Goal: Task Accomplishment & Management: Manage account settings

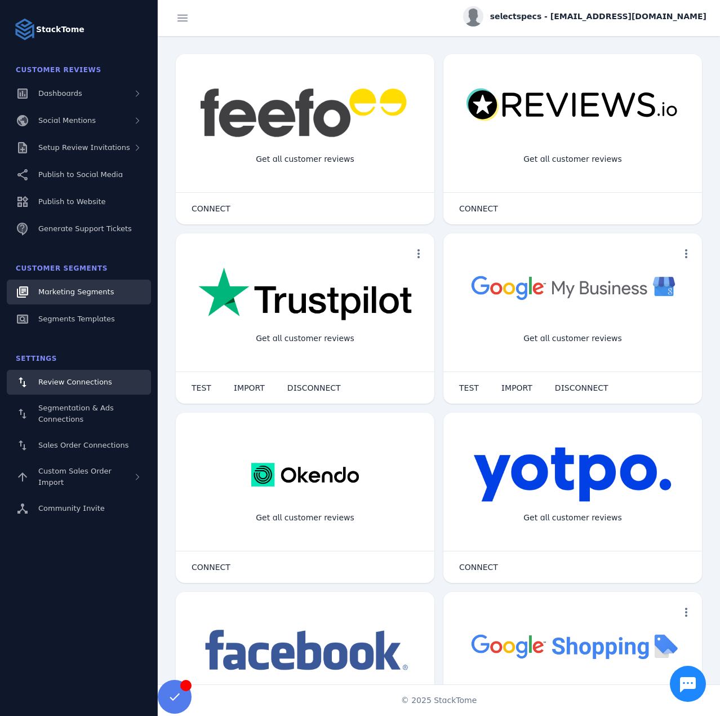
click at [87, 296] on span "Marketing Segments" at bounding box center [76, 291] width 76 height 8
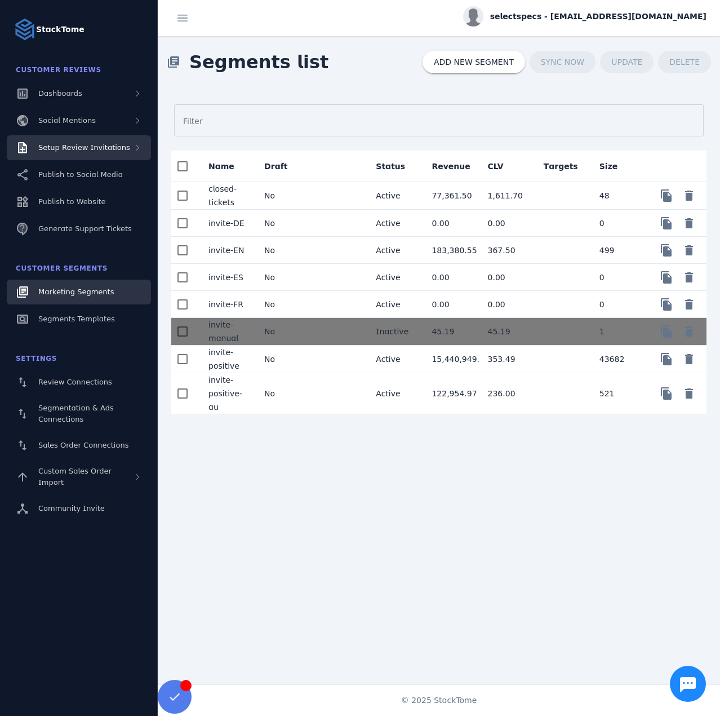
click at [88, 143] on span "Setup Review Invitations" at bounding box center [84, 147] width 92 height 8
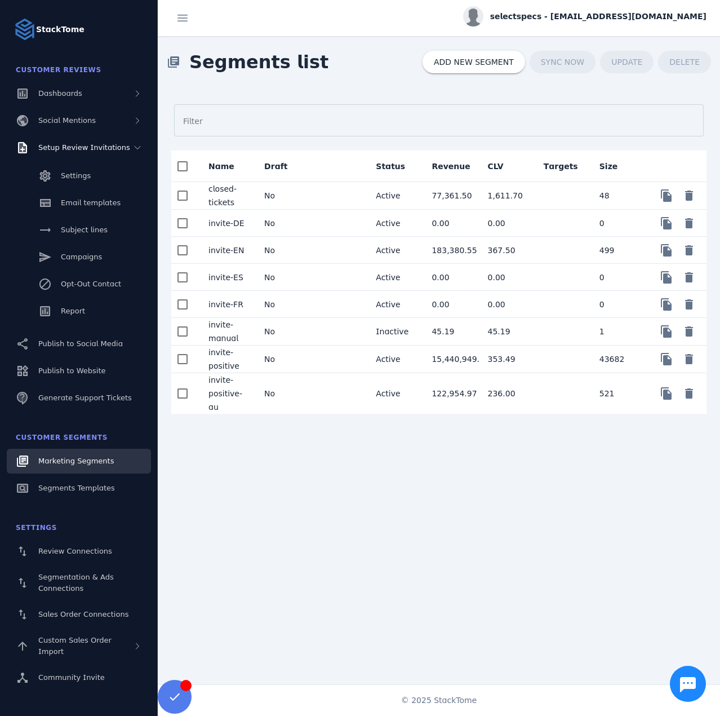
click at [233, 320] on mat-cell "invite-manual" at bounding box center [228, 332] width 56 height 28
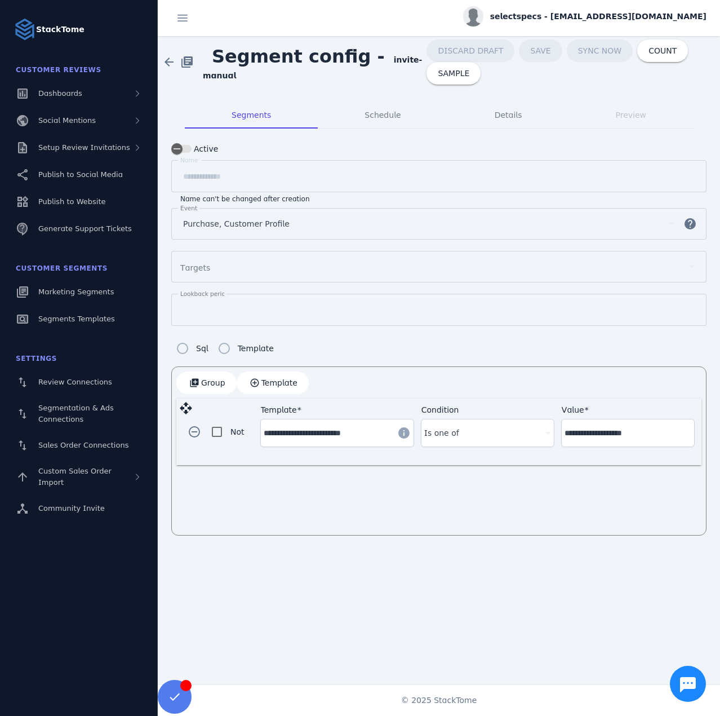
drag, startPoint x: 373, startPoint y: 59, endPoint x: 392, endPoint y: 77, distance: 26.3
click at [392, 77] on span "Segment config - invite-manual" at bounding box center [315, 62] width 224 height 39
click at [382, 60] on strong "invite-manual" at bounding box center [312, 67] width 219 height 25
drag, startPoint x: 375, startPoint y: 61, endPoint x: 385, endPoint y: 74, distance: 16.0
click at [385, 74] on span "Segment config - invite-manual" at bounding box center [315, 62] width 224 height 39
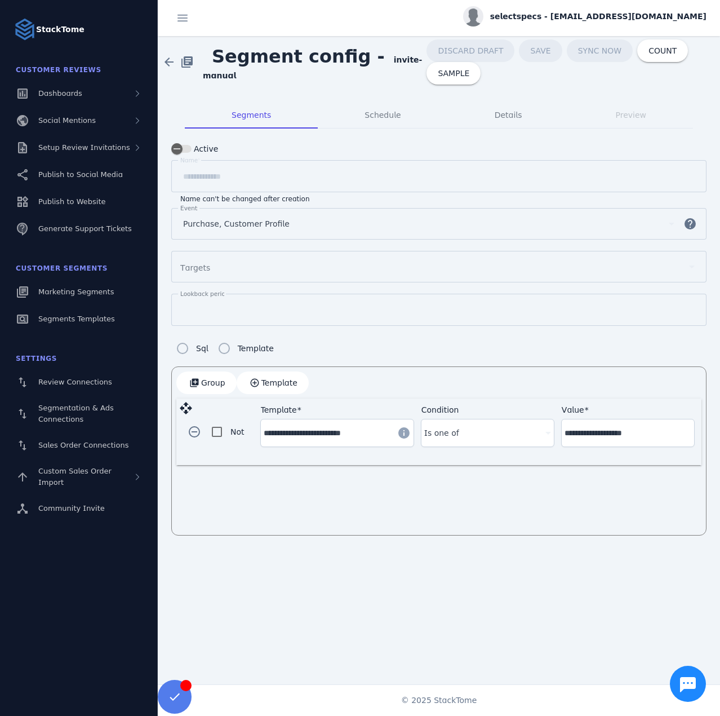
copy strong "invite-manual"
click at [79, 289] on span "Marketing Segments" at bounding box center [76, 291] width 76 height 8
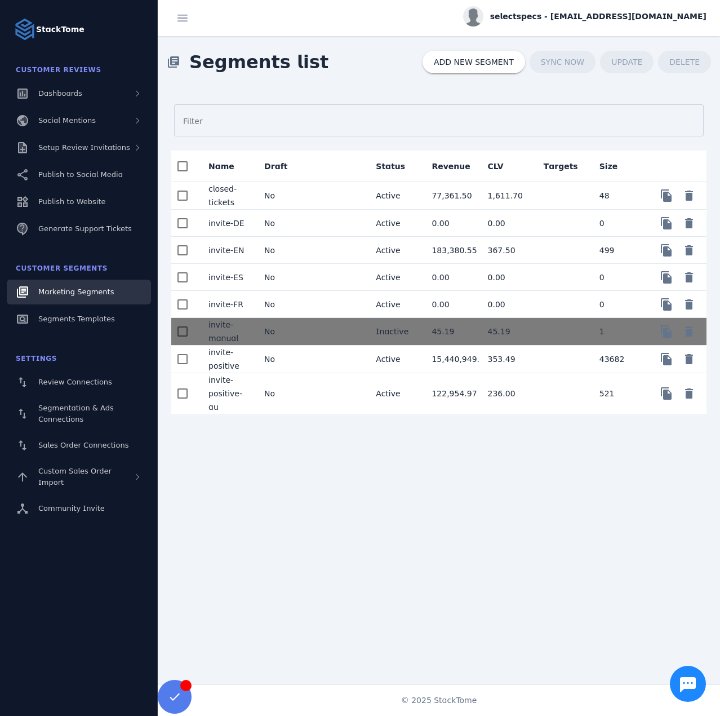
click at [233, 197] on mat-cell "closed-tickets" at bounding box center [228, 196] width 56 height 28
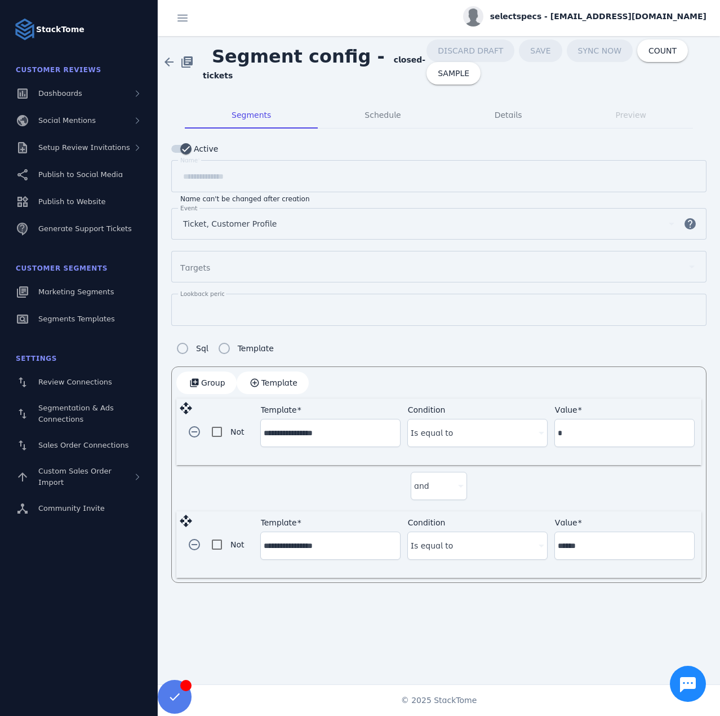
drag, startPoint x: 376, startPoint y: 65, endPoint x: 386, endPoint y: 78, distance: 16.5
click at [386, 78] on span "Segment config - closed-tickets" at bounding box center [315, 62] width 224 height 39
copy strong "closed-tickets"
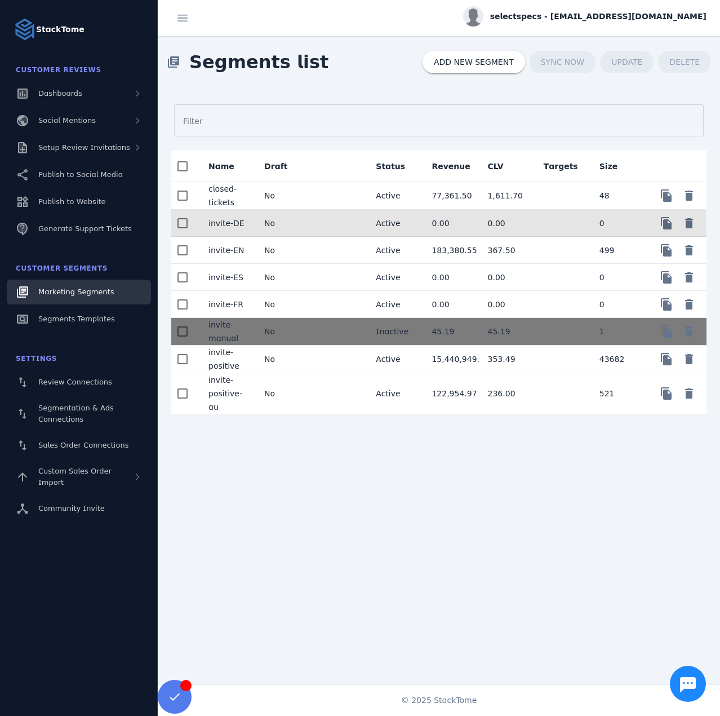
click at [300, 222] on mat-cell "No" at bounding box center [283, 223] width 56 height 27
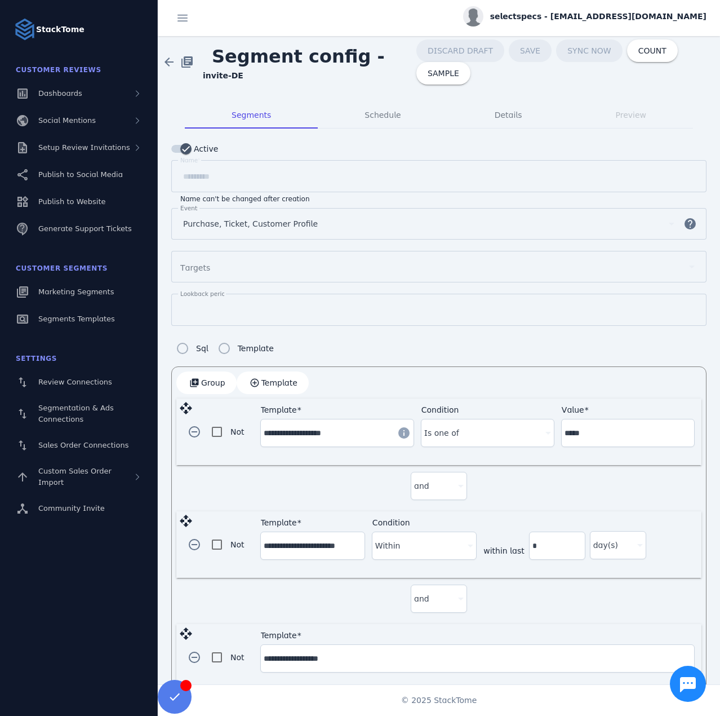
drag, startPoint x: 374, startPoint y: 61, endPoint x: 391, endPoint y: 73, distance: 21.1
click at [391, 73] on span "Segment config - invite-DE" at bounding box center [310, 62] width 214 height 39
click at [381, 67] on span "Segment config - invite-DE" at bounding box center [310, 62] width 214 height 39
click at [244, 71] on strong "invite-DE" at bounding box center [223, 75] width 41 height 9
drag, startPoint x: 376, startPoint y: 60, endPoint x: 380, endPoint y: 65, distance: 6.0
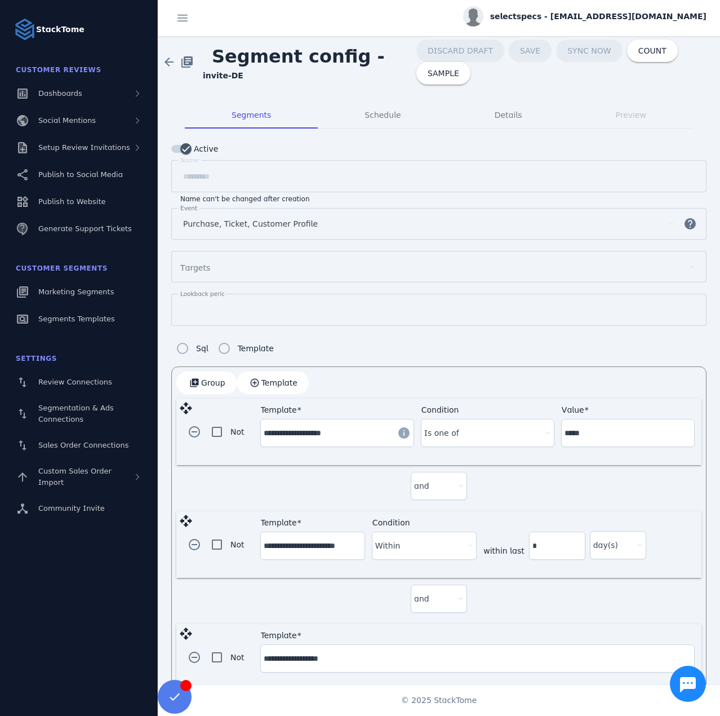
click at [244, 71] on strong "invite-DE" at bounding box center [223, 75] width 41 height 9
drag, startPoint x: 376, startPoint y: 64, endPoint x: 383, endPoint y: 76, distance: 13.6
click at [383, 76] on span "Segment config - invite-DE" at bounding box center [310, 62] width 214 height 39
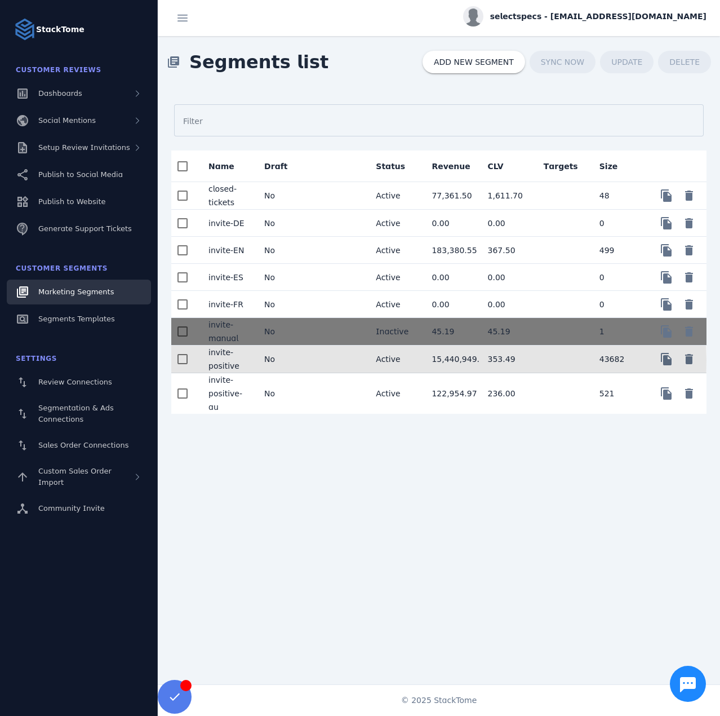
click at [297, 358] on mat-cell "No" at bounding box center [283, 360] width 56 height 28
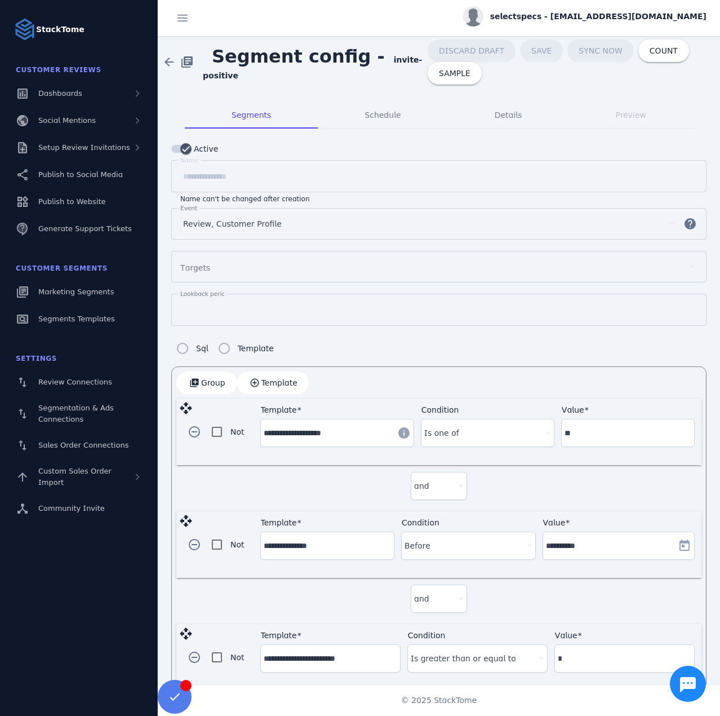
drag, startPoint x: 374, startPoint y: 61, endPoint x: 384, endPoint y: 76, distance: 18.0
click at [384, 76] on span "Segment config - invite-positive" at bounding box center [315, 62] width 225 height 39
copy strong "invite-positive"
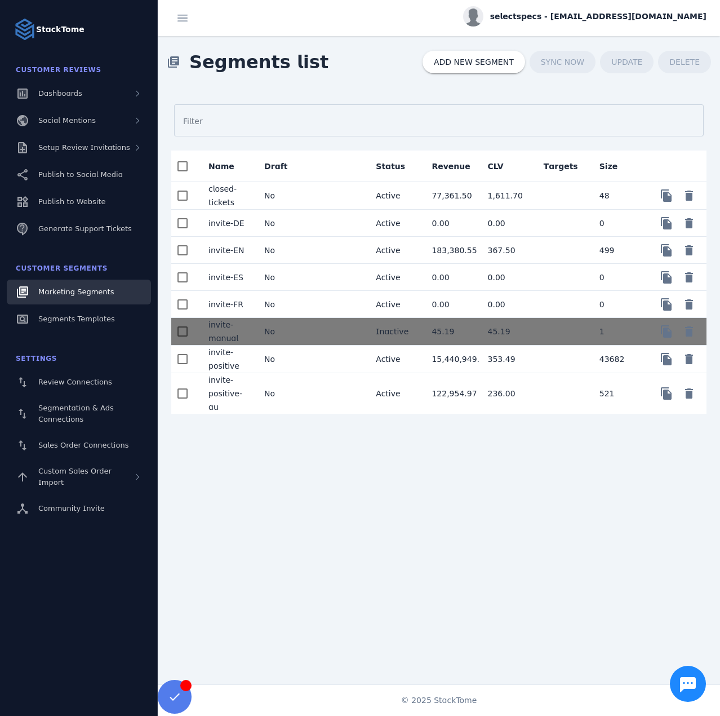
click at [307, 249] on mat-cell "No" at bounding box center [283, 250] width 56 height 27
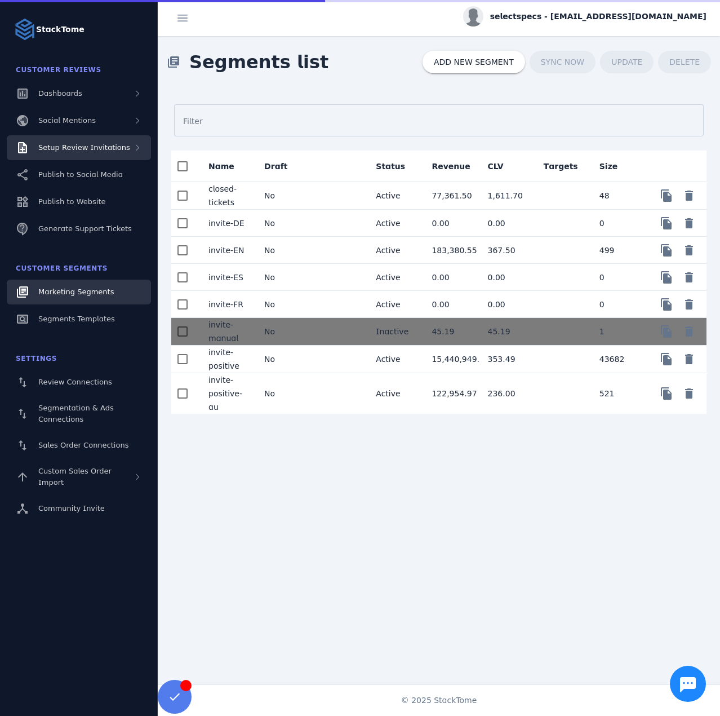
click at [95, 141] on div "Setup Review Invitations" at bounding box center [79, 147] width 144 height 25
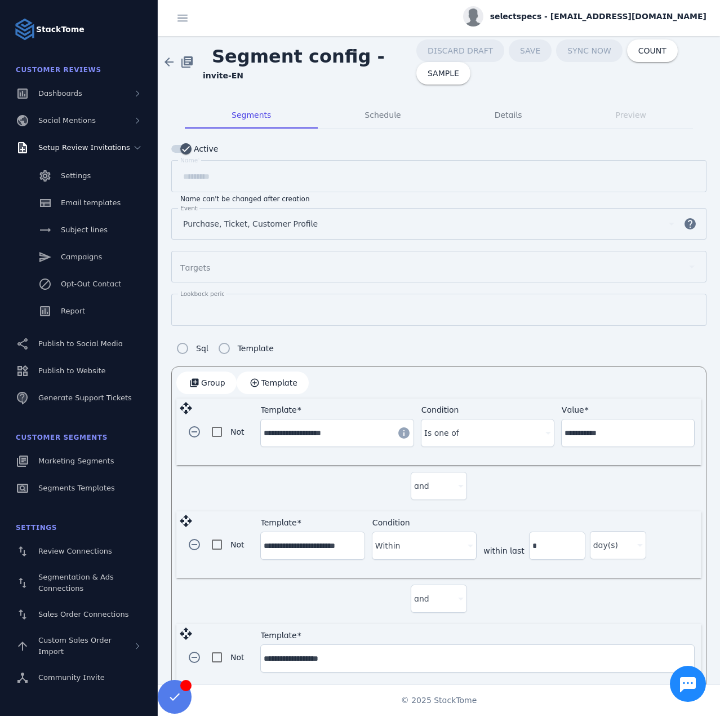
drag, startPoint x: 375, startPoint y: 64, endPoint x: 384, endPoint y: 76, distance: 14.9
click at [384, 76] on span "Segment config - invite-EN" at bounding box center [310, 62] width 214 height 39
copy strong "invite-EN"
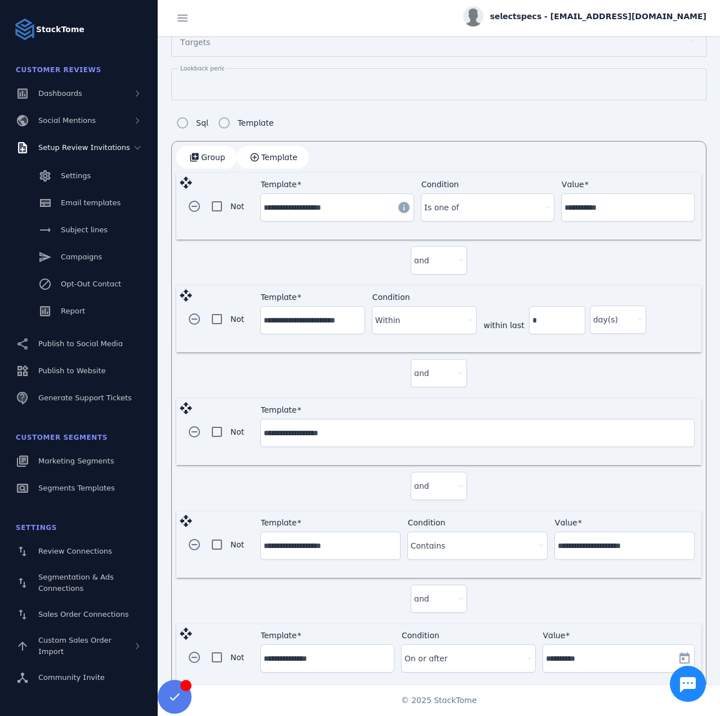
scroll to position [242, 0]
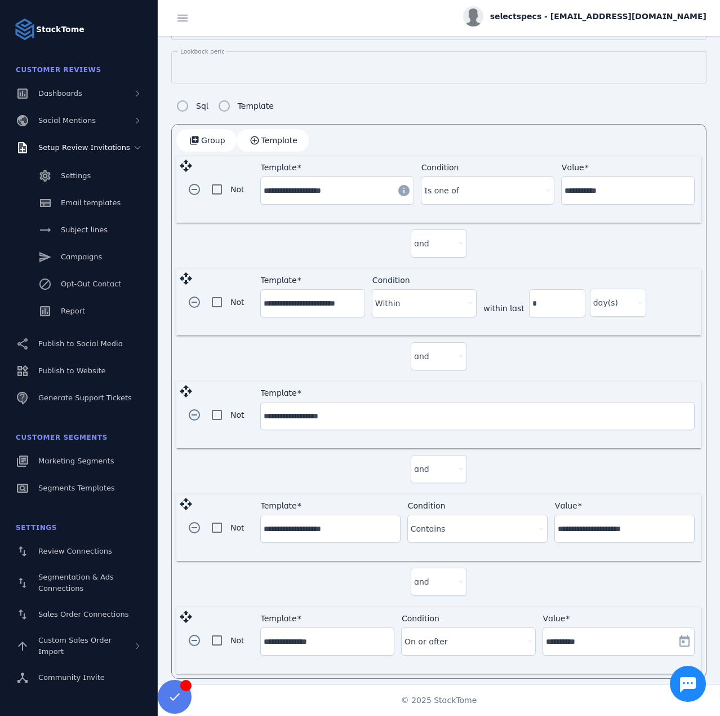
click at [426, 301] on div "Within" at bounding box center [419, 303] width 88 height 14
click at [426, 301] on div at bounding box center [360, 358] width 720 height 716
drag, startPoint x: 350, startPoint y: 302, endPoint x: 248, endPoint y: 301, distance: 102.0
click at [248, 301] on div "**********" at bounding box center [438, 302] width 525 height 67
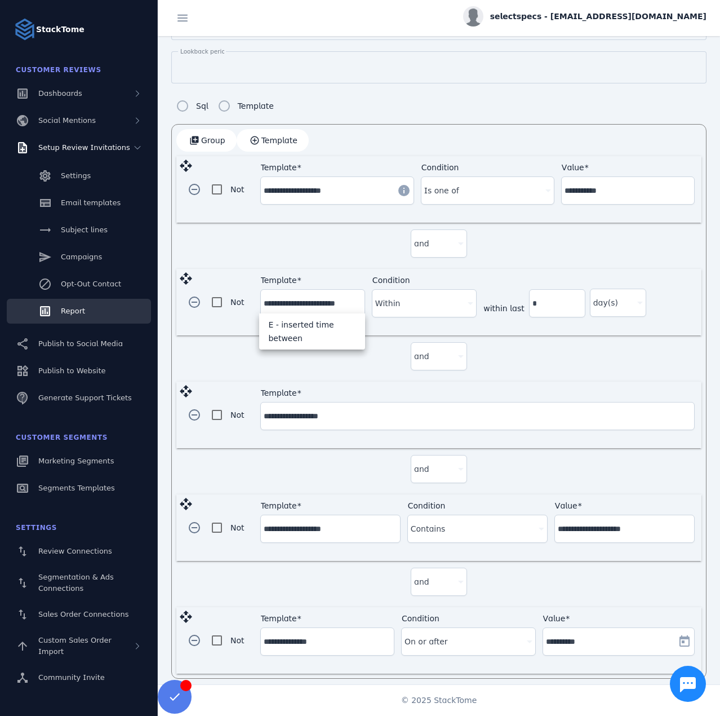
click at [81, 311] on span "Report" at bounding box center [73, 311] width 24 height 8
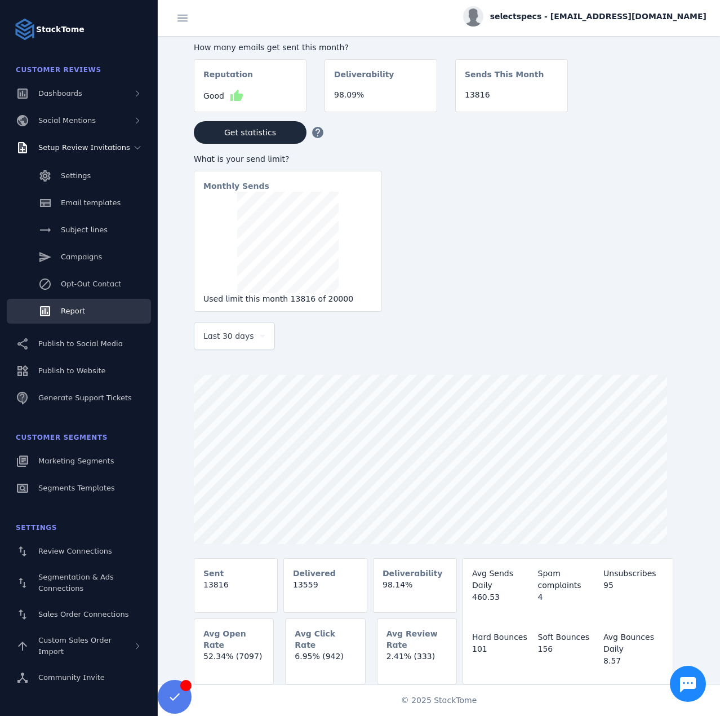
click at [578, 316] on div "How many emails get sent this month? Reputation Good thumb_up Deliverability 98…" at bounding box center [457, 176] width 526 height 280
click at [574, 14] on span "selectspecs - [EMAIL_ADDRESS][DOMAIN_NAME]" at bounding box center [598, 17] width 216 height 12
click at [645, 108] on icon at bounding box center [642, 109] width 14 height 14
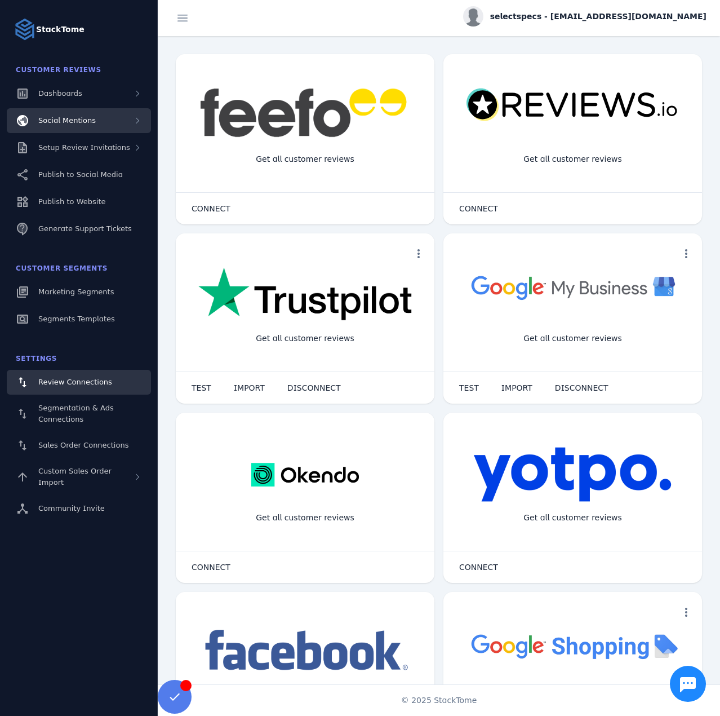
click at [110, 118] on div "Social Mentions" at bounding box center [79, 120] width 144 height 25
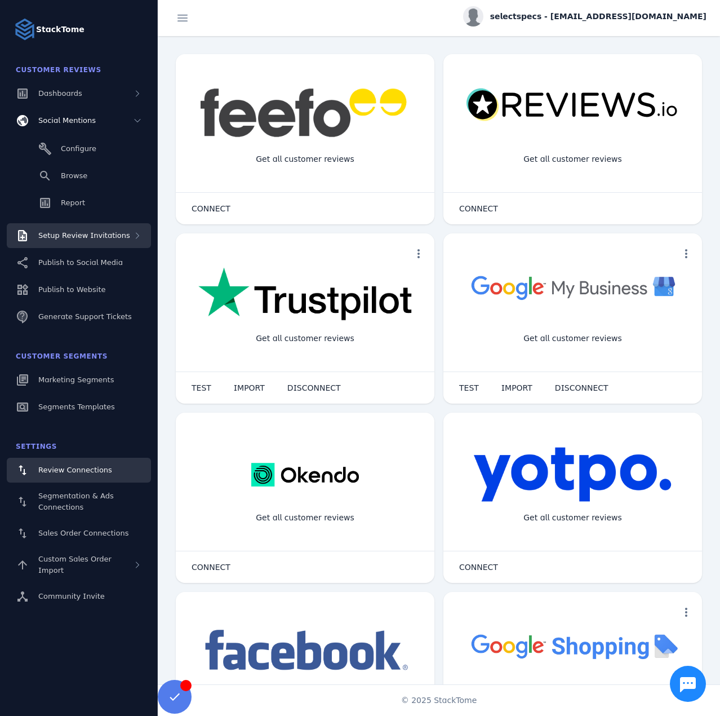
click at [80, 234] on span "Setup Review Invitations" at bounding box center [84, 235] width 92 height 8
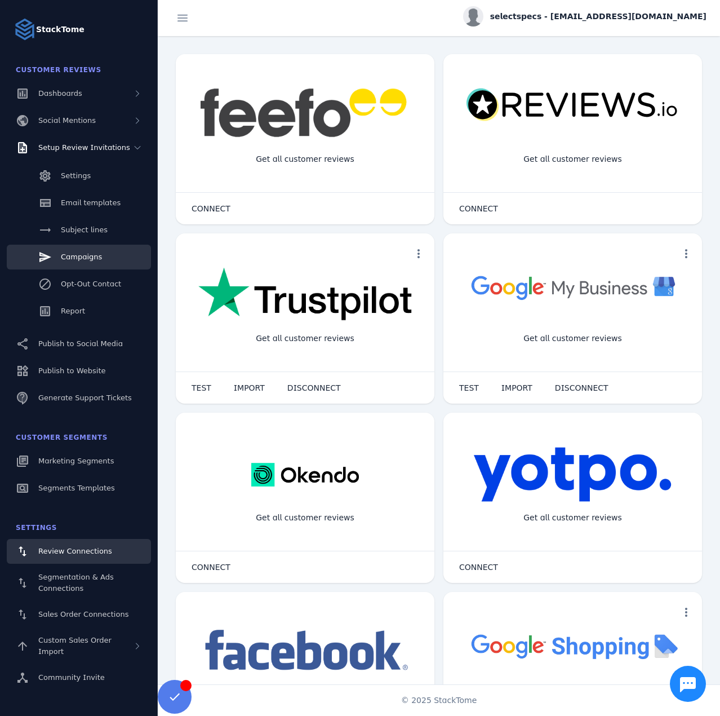
click at [88, 259] on span "Campaigns" at bounding box center [81, 257] width 41 height 8
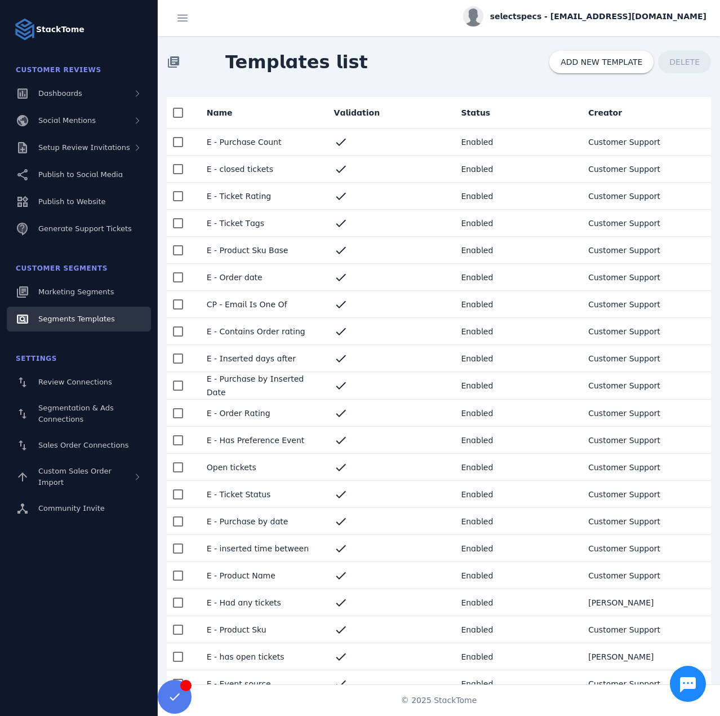
click at [279, 552] on mat-cell "E - inserted time between" at bounding box center [261, 548] width 127 height 27
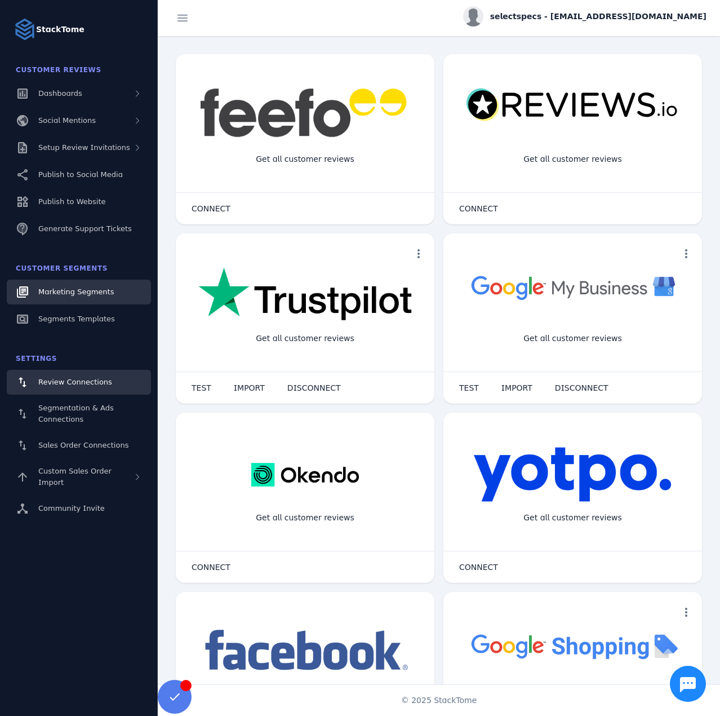
click at [78, 295] on span "Marketing Segments" at bounding box center [76, 291] width 76 height 8
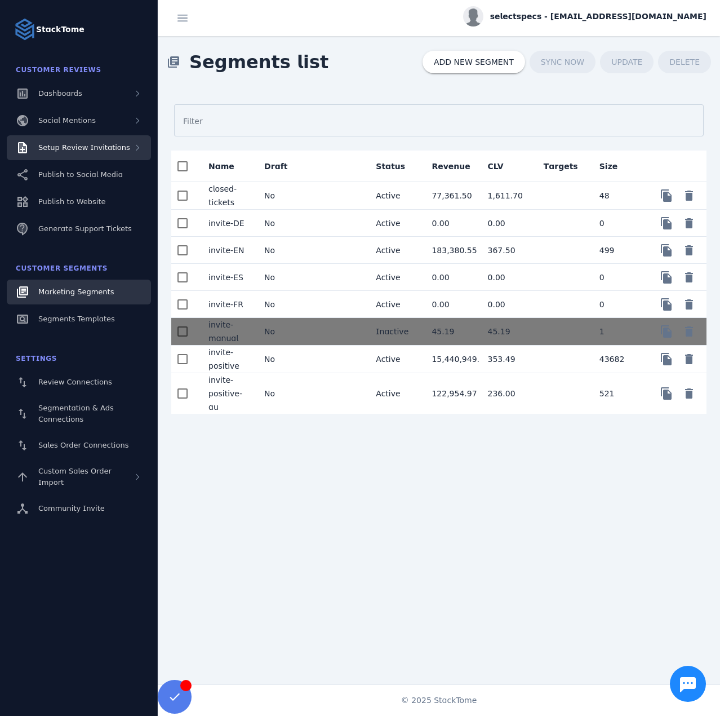
click at [90, 150] on span "Setup Review Invitations" at bounding box center [84, 147] width 92 height 8
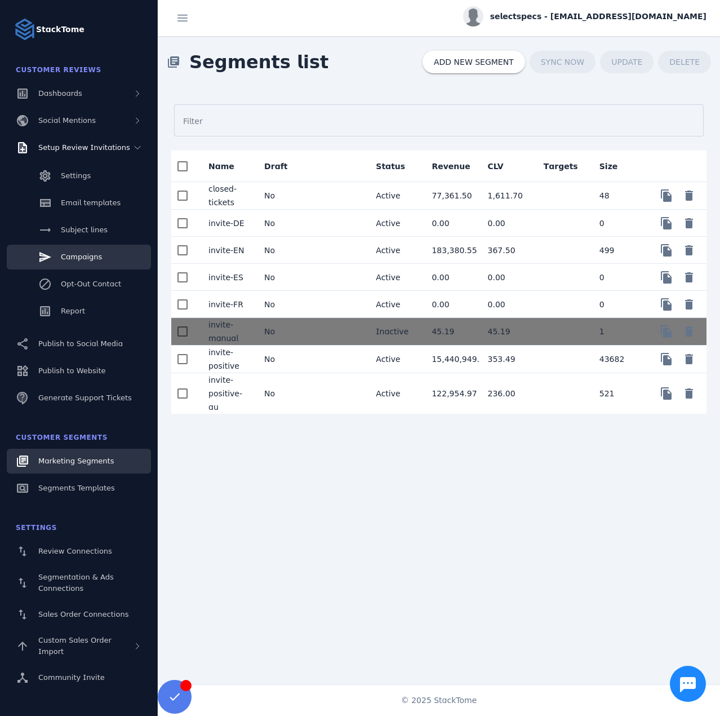
click at [81, 260] on span "Campaigns" at bounding box center [81, 257] width 41 height 8
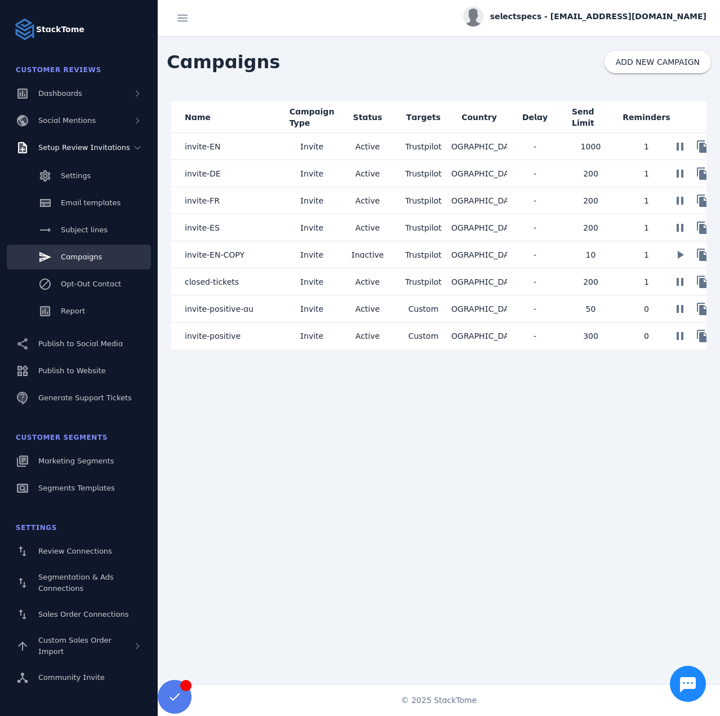
click at [231, 151] on mat-cell "invite-EN" at bounding box center [227, 146] width 113 height 27
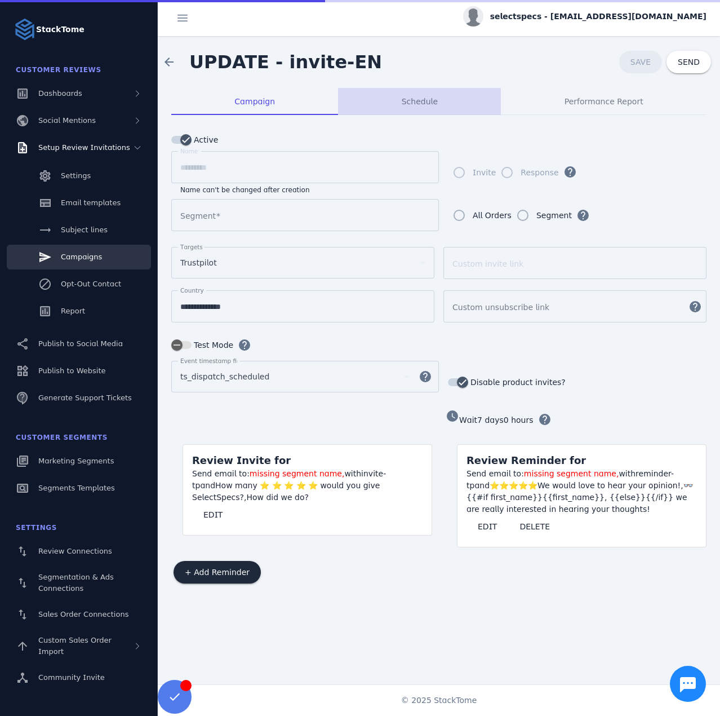
click at [414, 99] on span "Schedule" at bounding box center [420, 102] width 36 height 8
